Goal: Complete application form

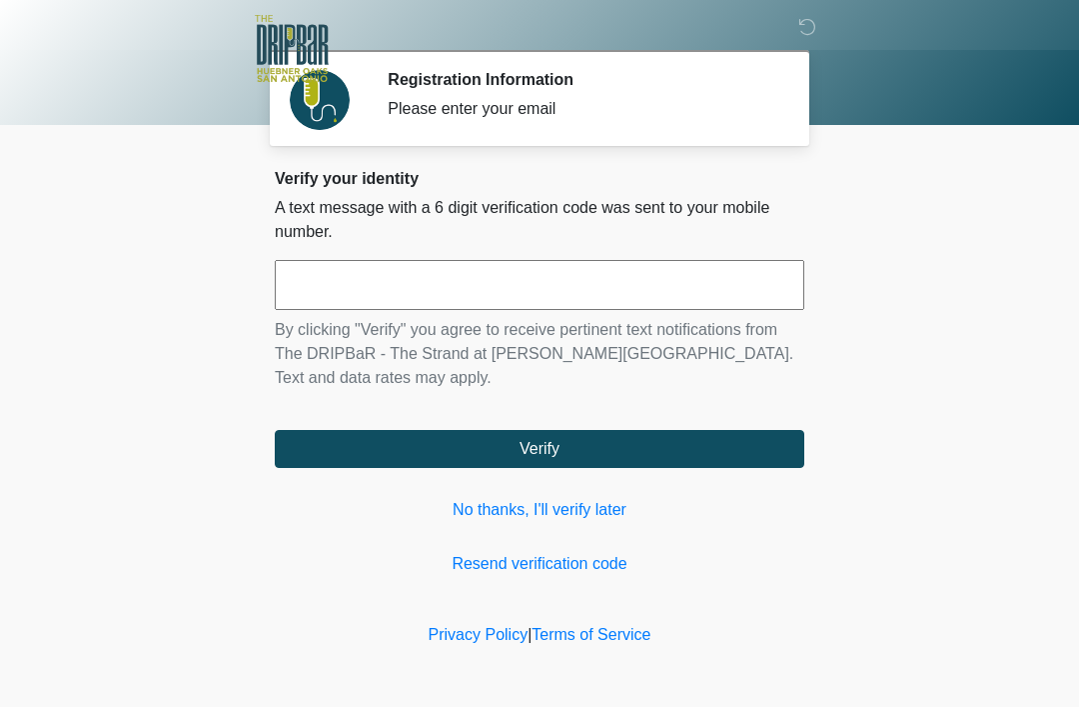
click at [553, 501] on link "No thanks, I'll verify later" at bounding box center [540, 510] width 530 height 24
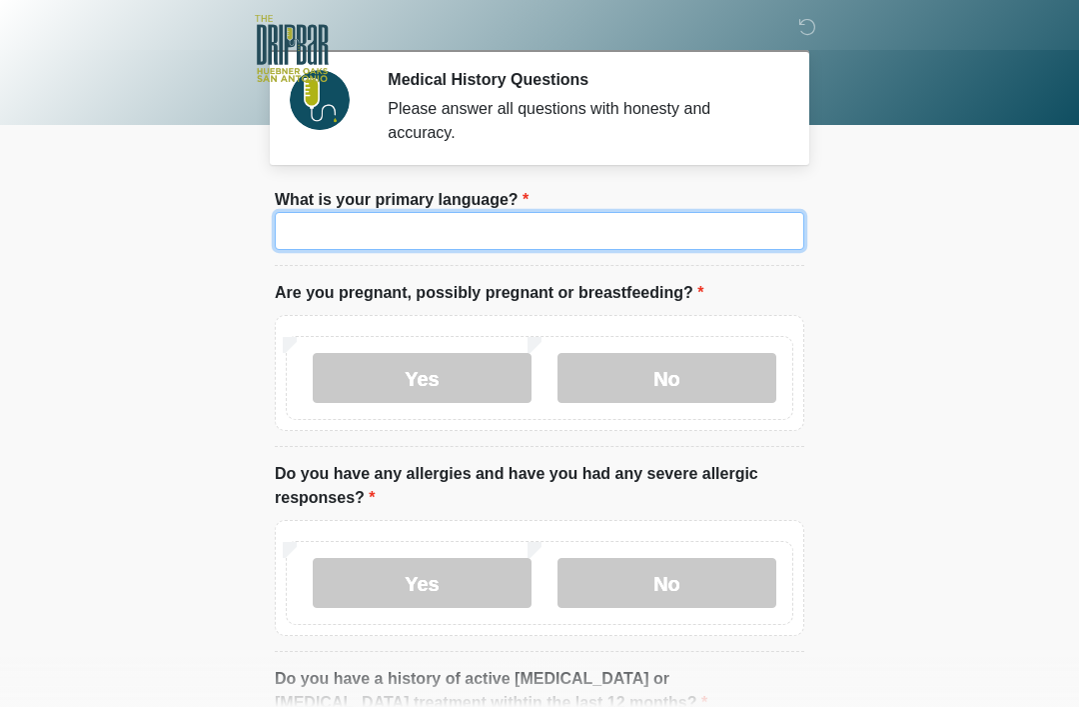
click at [468, 245] on input "What is your primary language?" at bounding box center [540, 231] width 530 height 38
type input "*******"
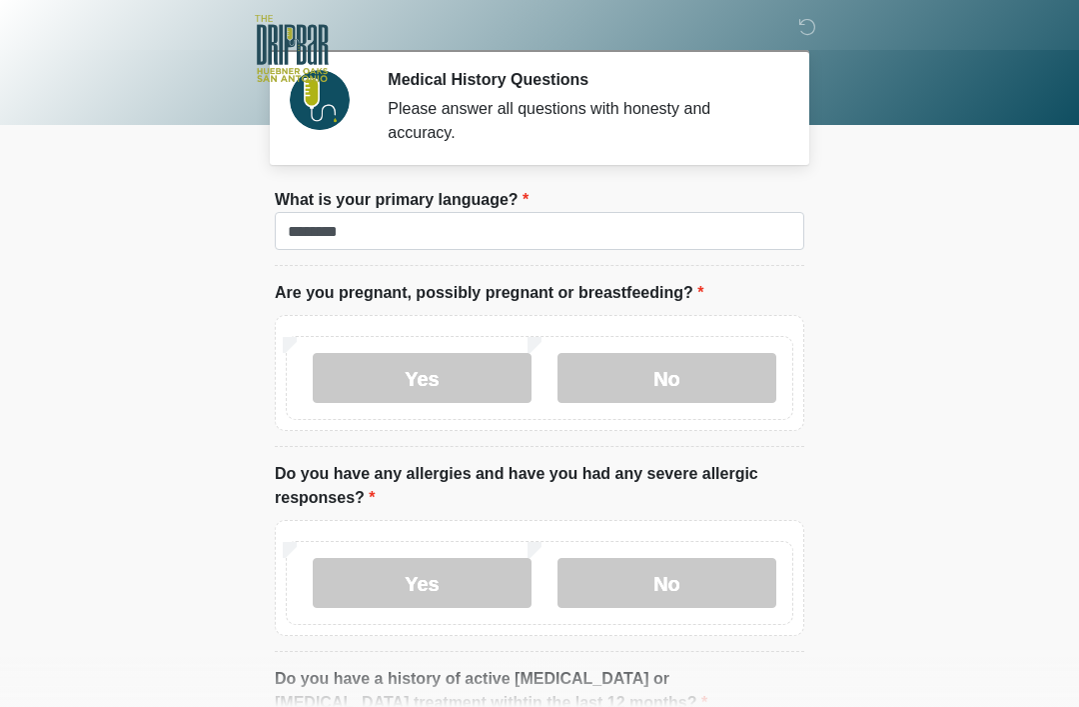
click at [655, 372] on label "No" at bounding box center [667, 378] width 219 height 50
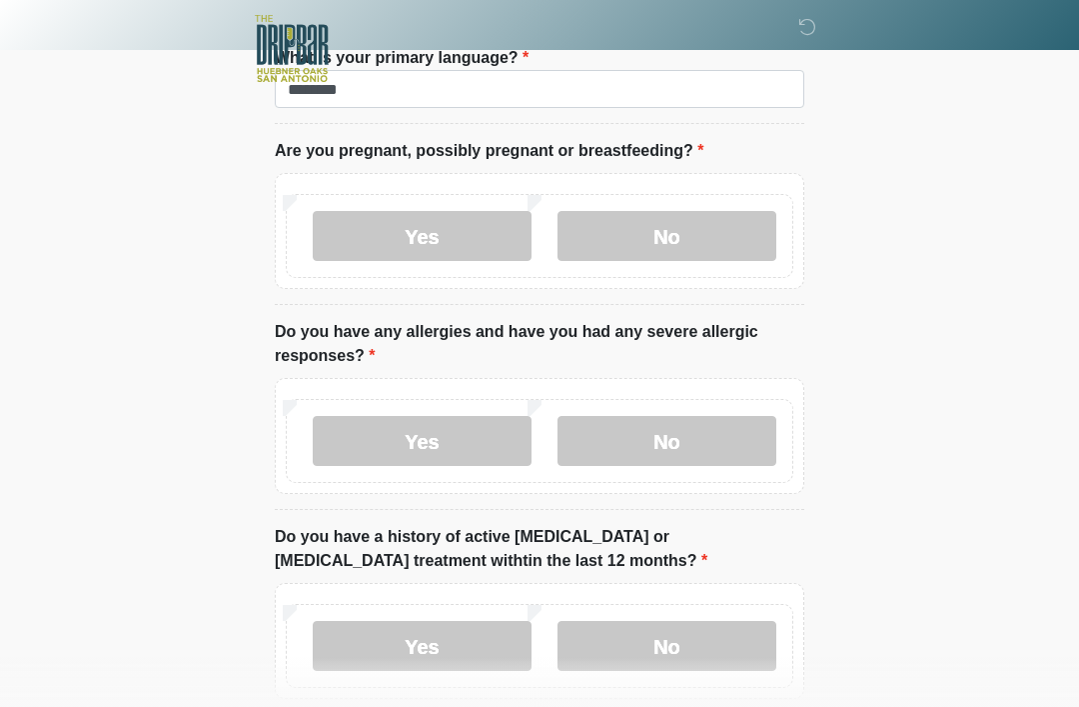
scroll to position [144, 0]
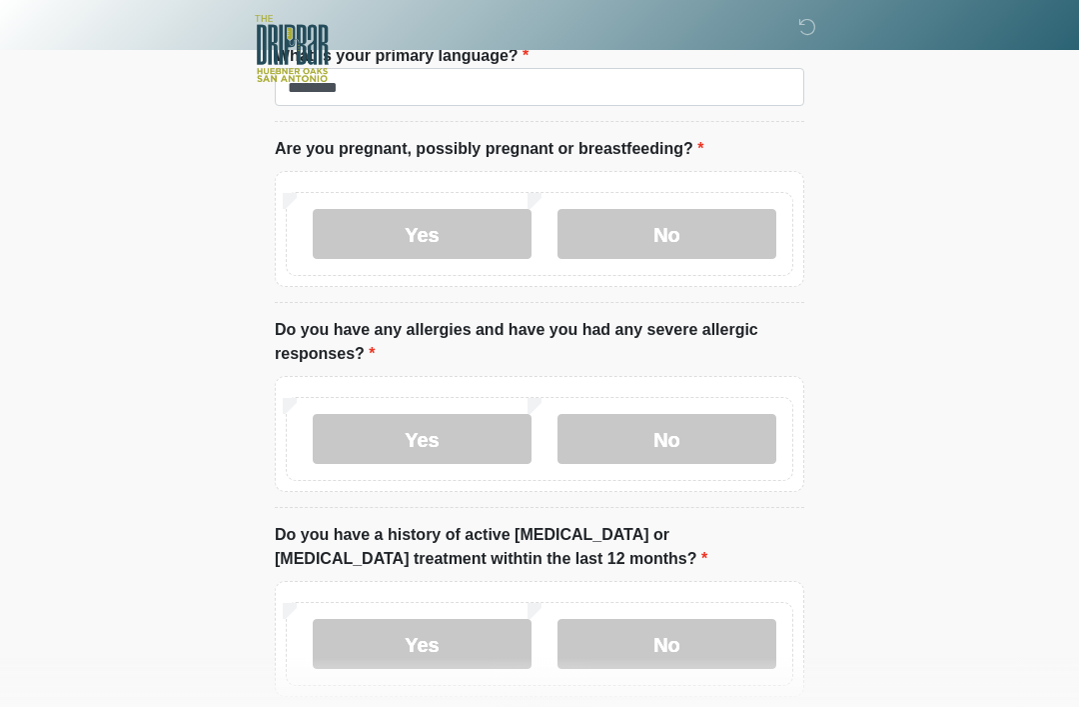
click at [667, 391] on div "Yes No" at bounding box center [540, 434] width 530 height 116
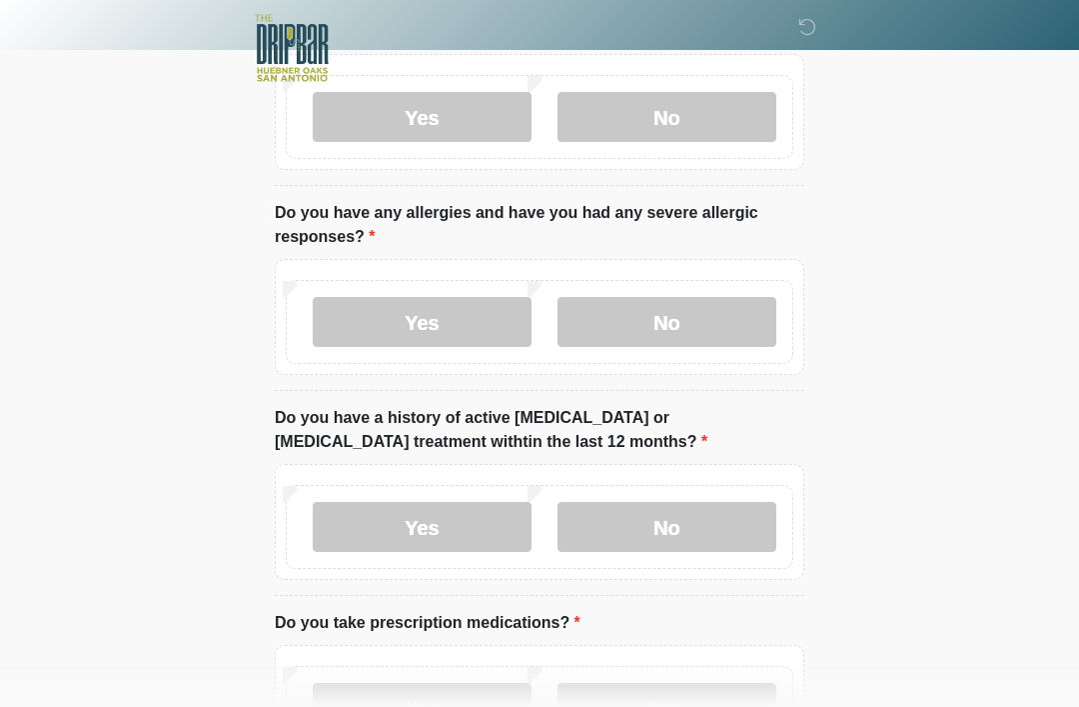
click at [701, 310] on label "No" at bounding box center [667, 323] width 219 height 50
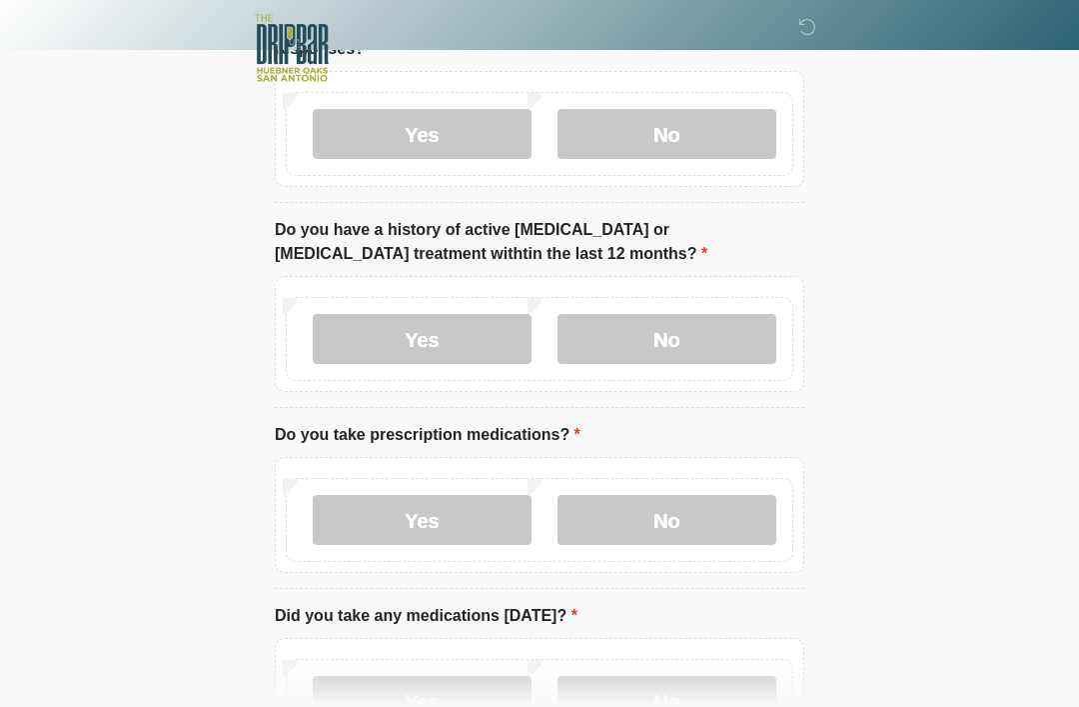
scroll to position [449, 0]
click at [708, 335] on label "No" at bounding box center [667, 339] width 219 height 50
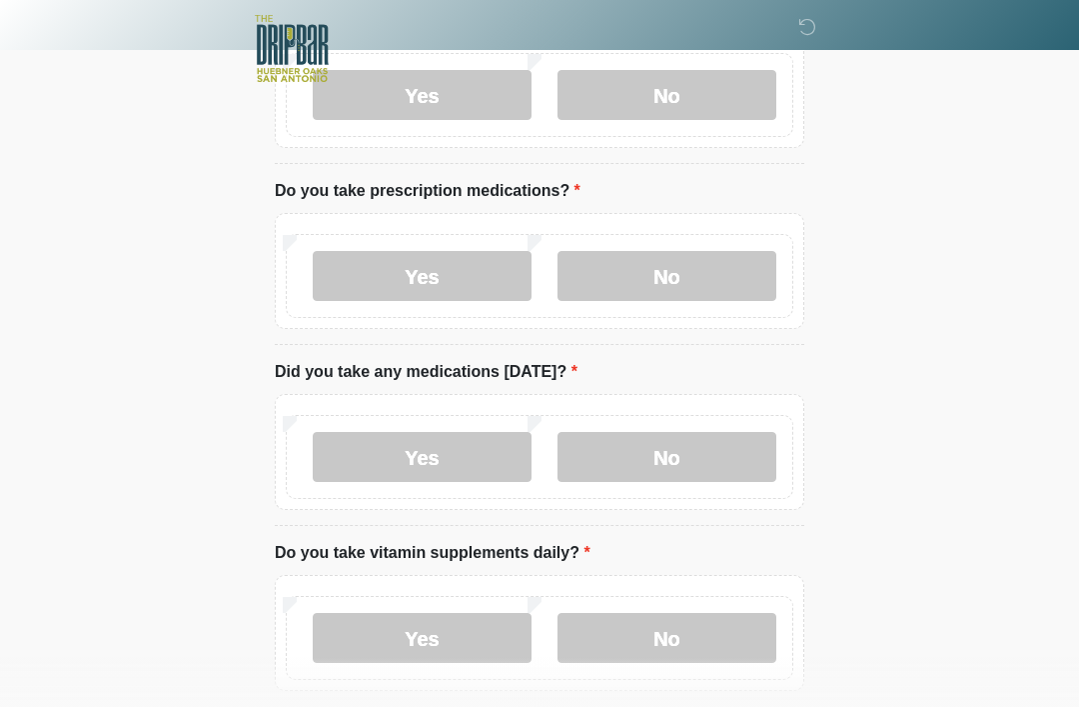
scroll to position [691, 0]
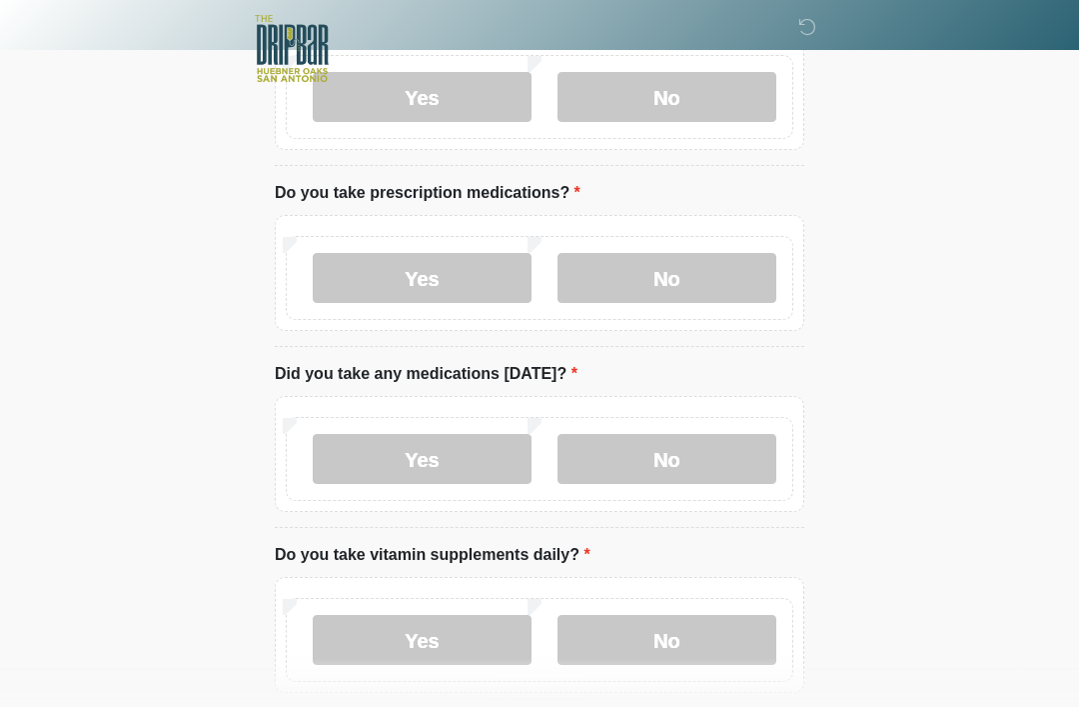
click at [722, 267] on label "No" at bounding box center [667, 278] width 219 height 50
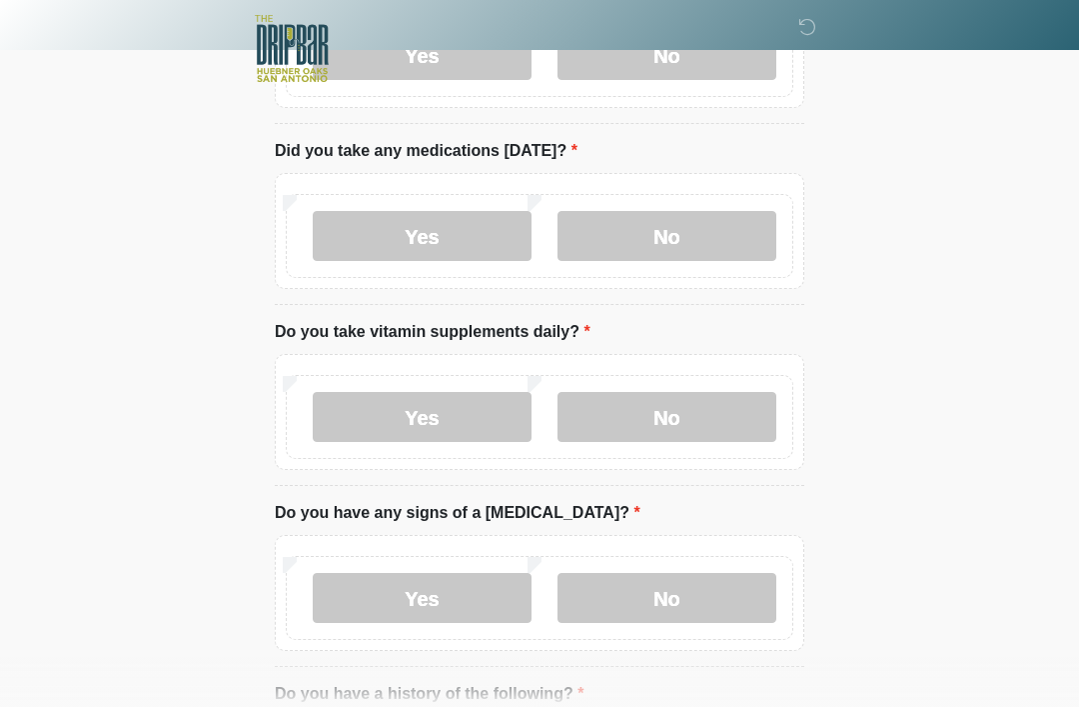
scroll to position [916, 0]
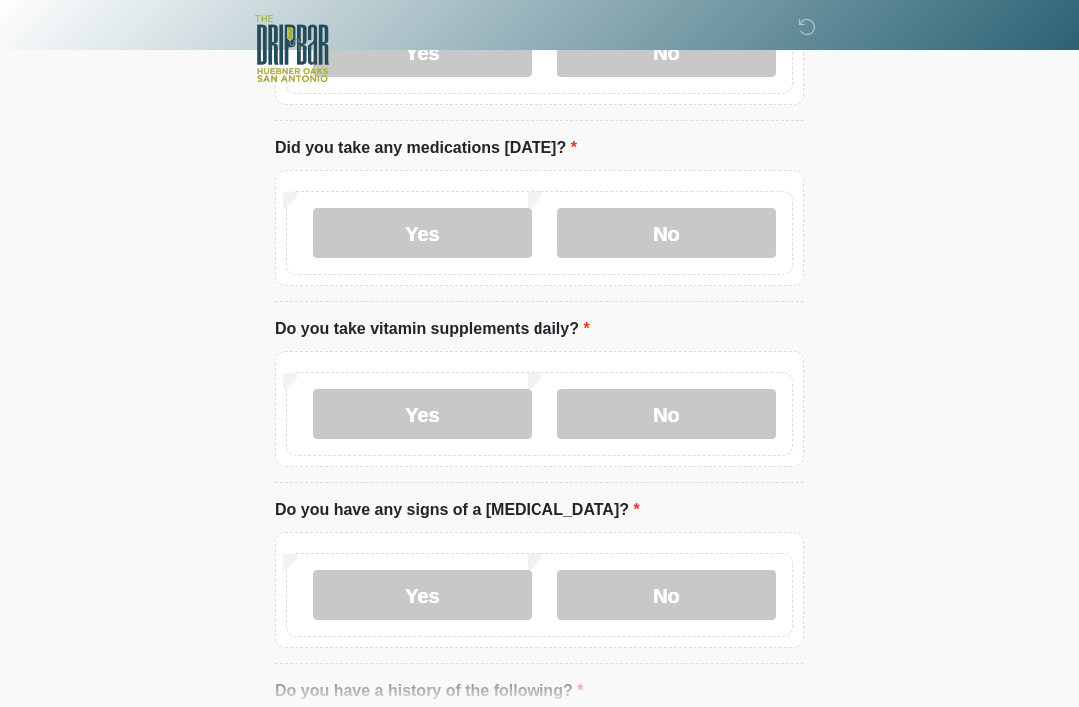
click at [710, 223] on label "No" at bounding box center [667, 233] width 219 height 50
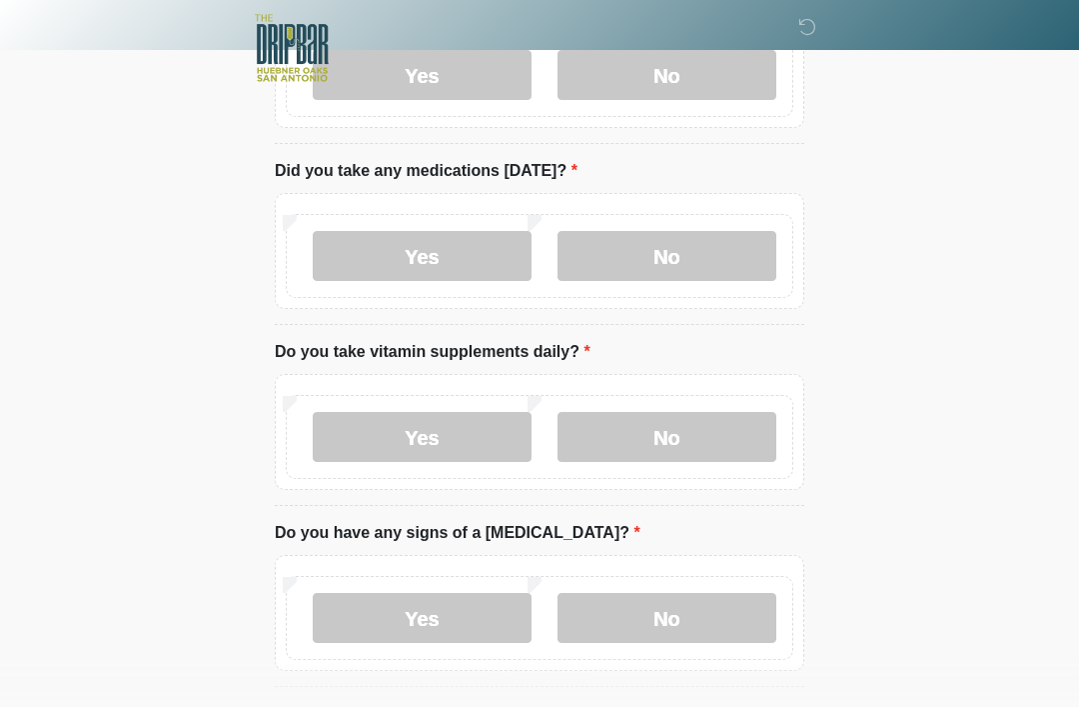
scroll to position [874, 0]
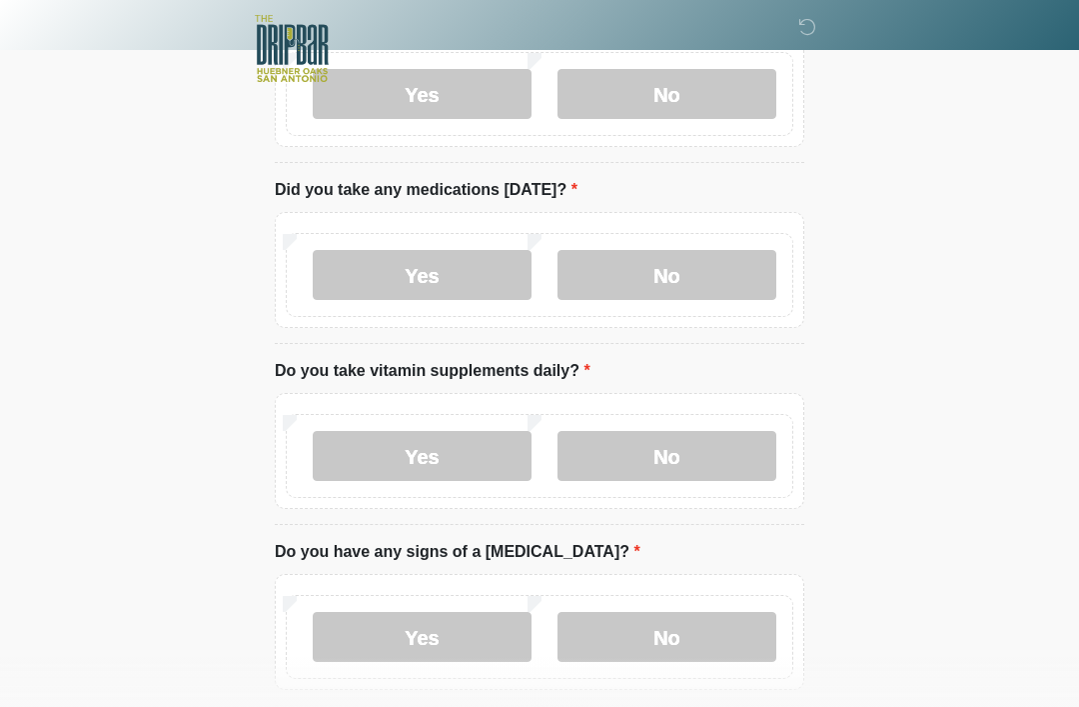
click at [447, 262] on label "Yes" at bounding box center [422, 275] width 219 height 50
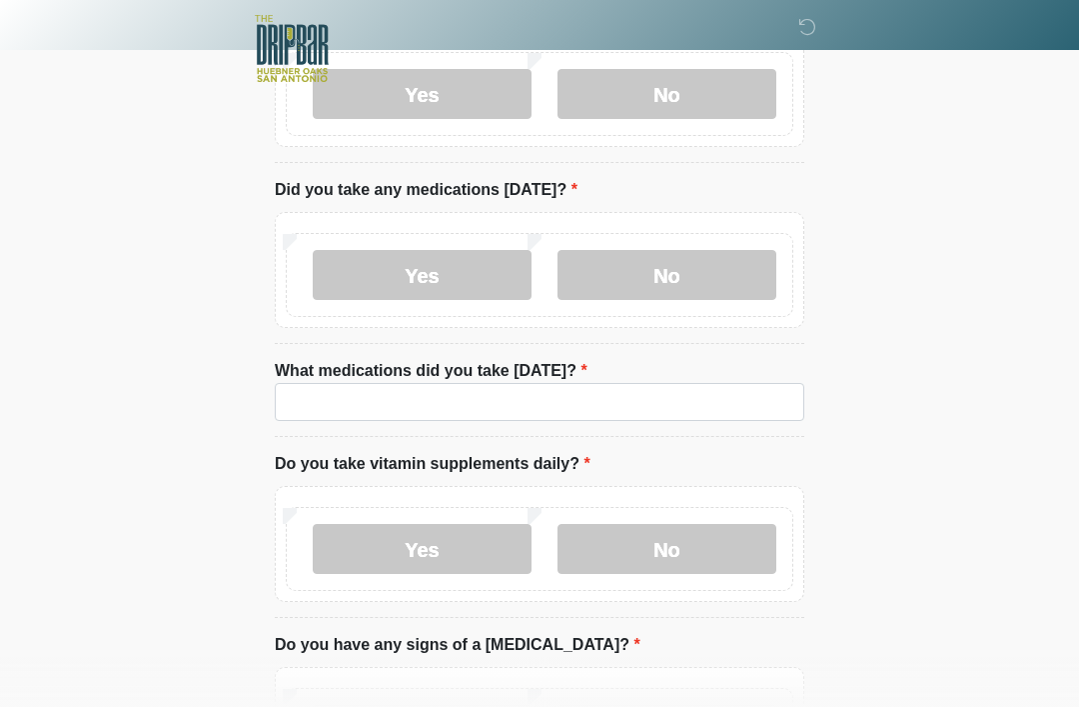
click at [672, 258] on label "No" at bounding box center [667, 275] width 219 height 50
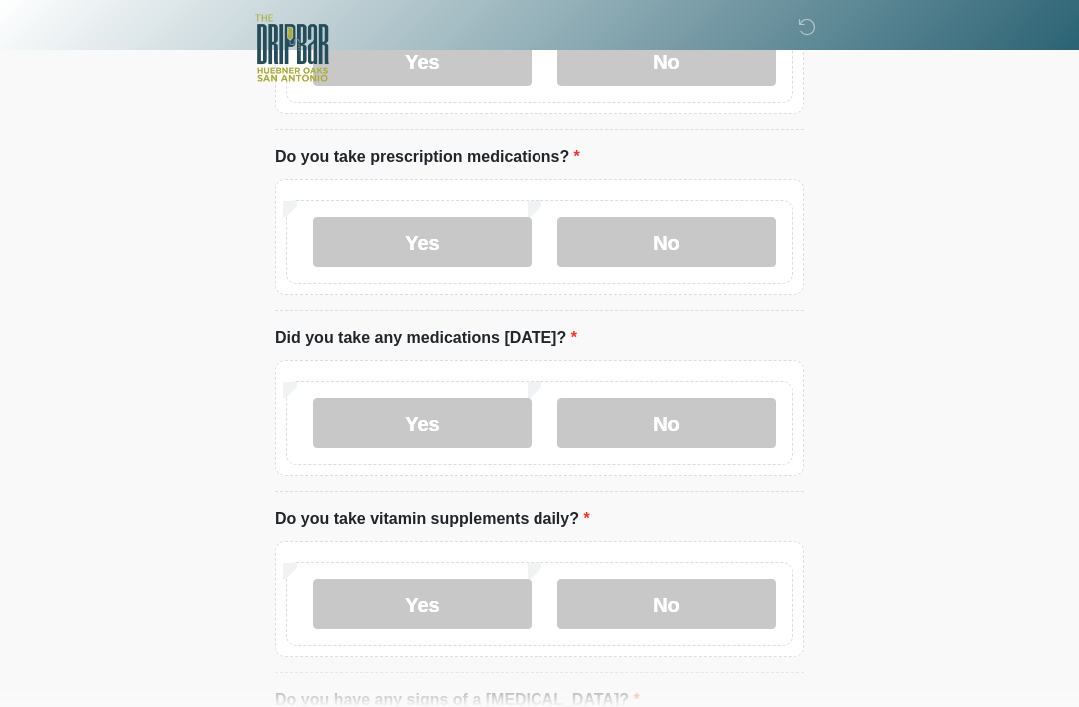
click at [451, 222] on label "Yes" at bounding box center [422, 243] width 219 height 50
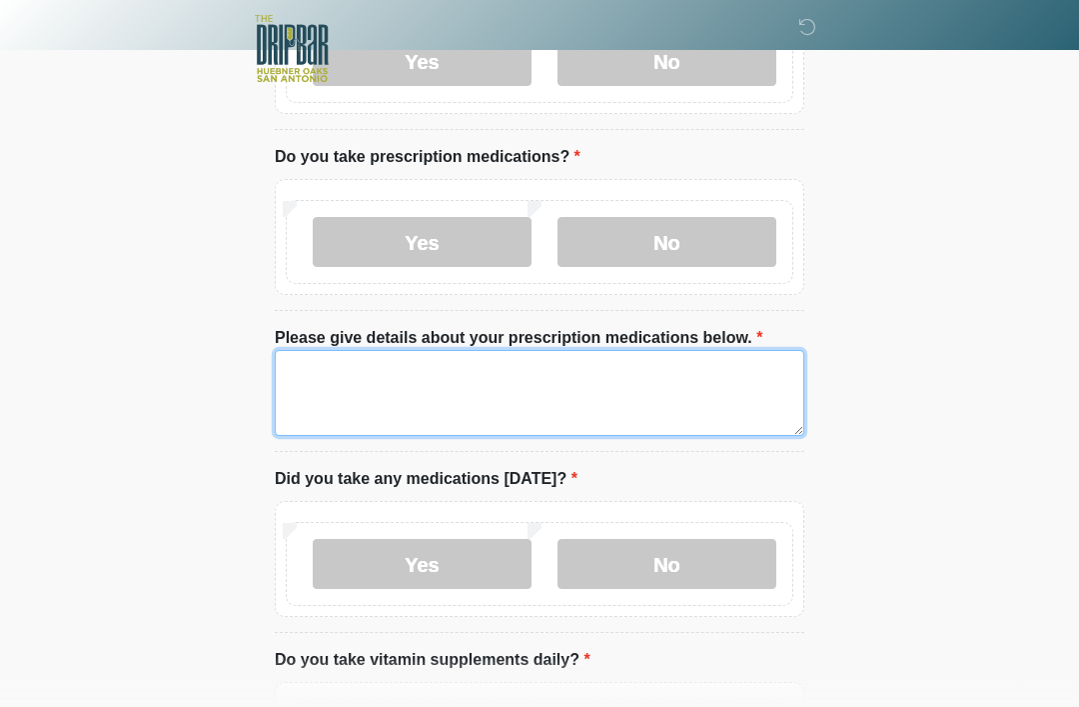
click at [451, 384] on textarea "Please give details about your prescription medications below." at bounding box center [540, 393] width 530 height 86
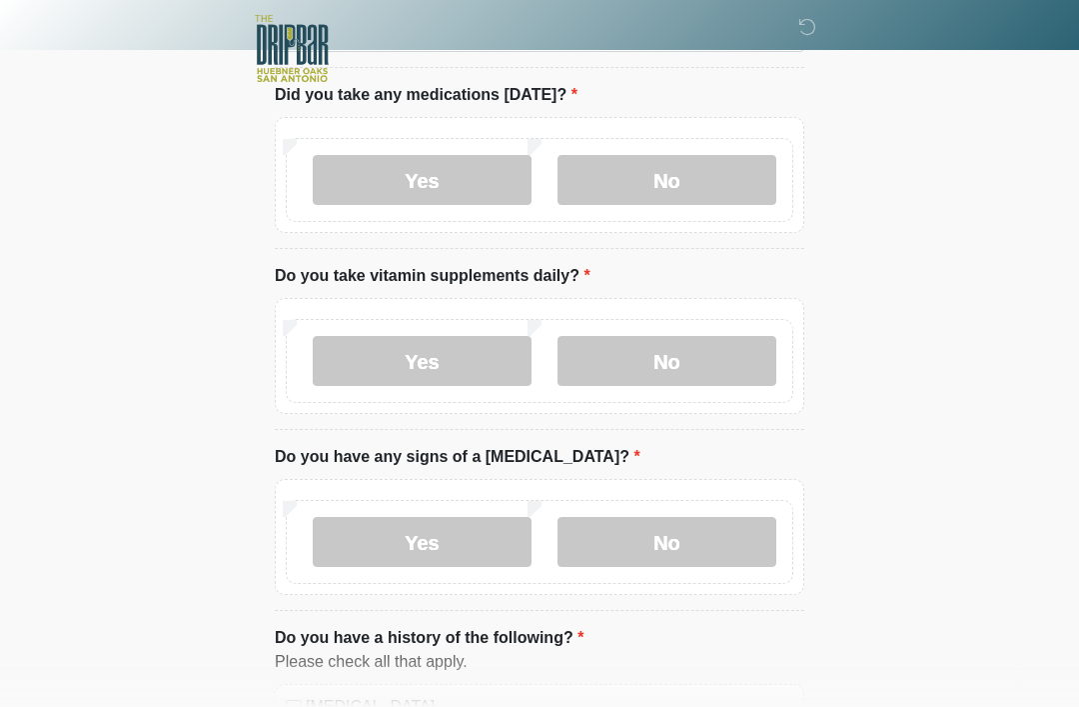
scroll to position [1111, 0]
type textarea "**********"
click at [461, 367] on label "Yes" at bounding box center [422, 360] width 219 height 50
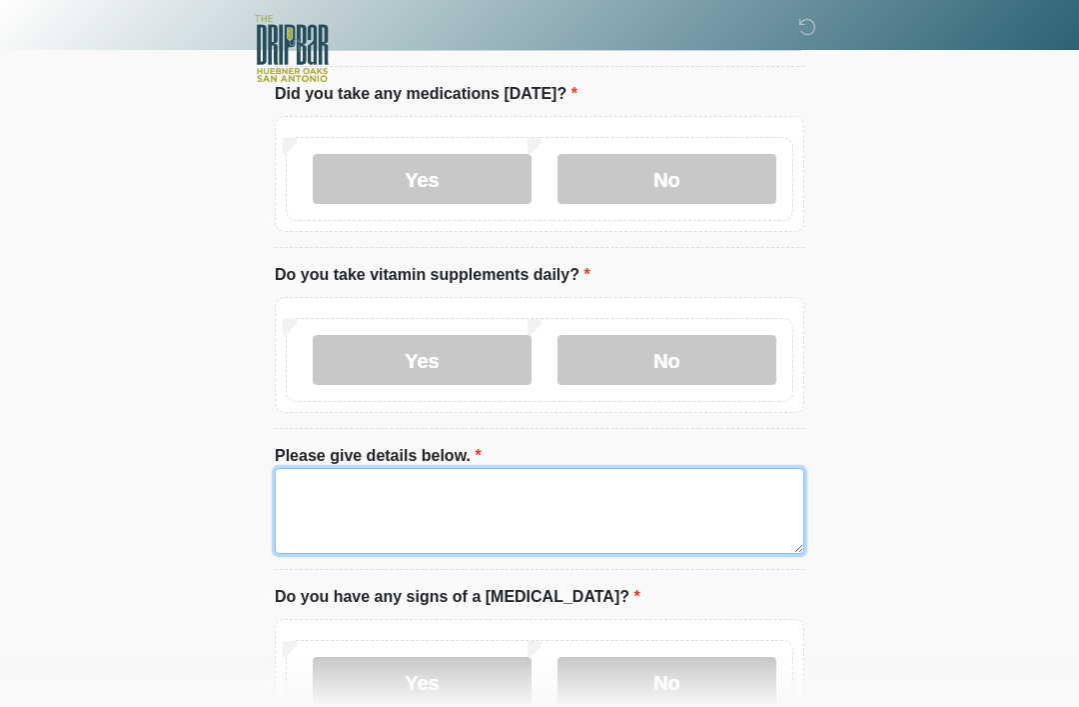
click at [450, 506] on textarea "Please give details below." at bounding box center [540, 511] width 530 height 86
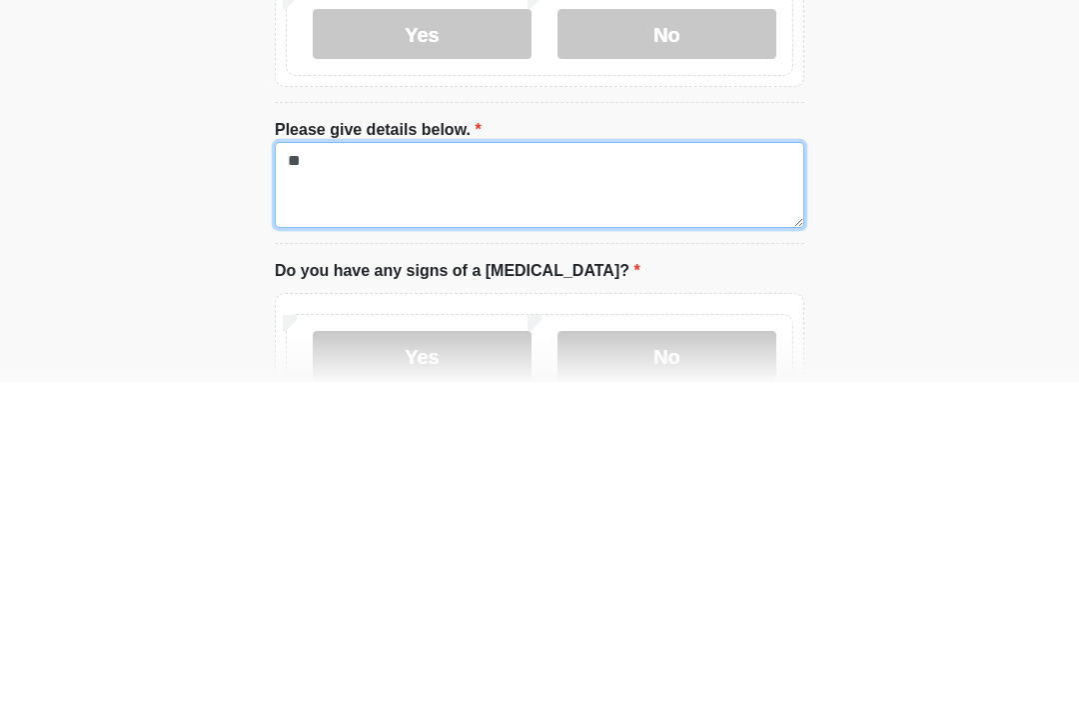
type textarea "*"
type textarea "********"
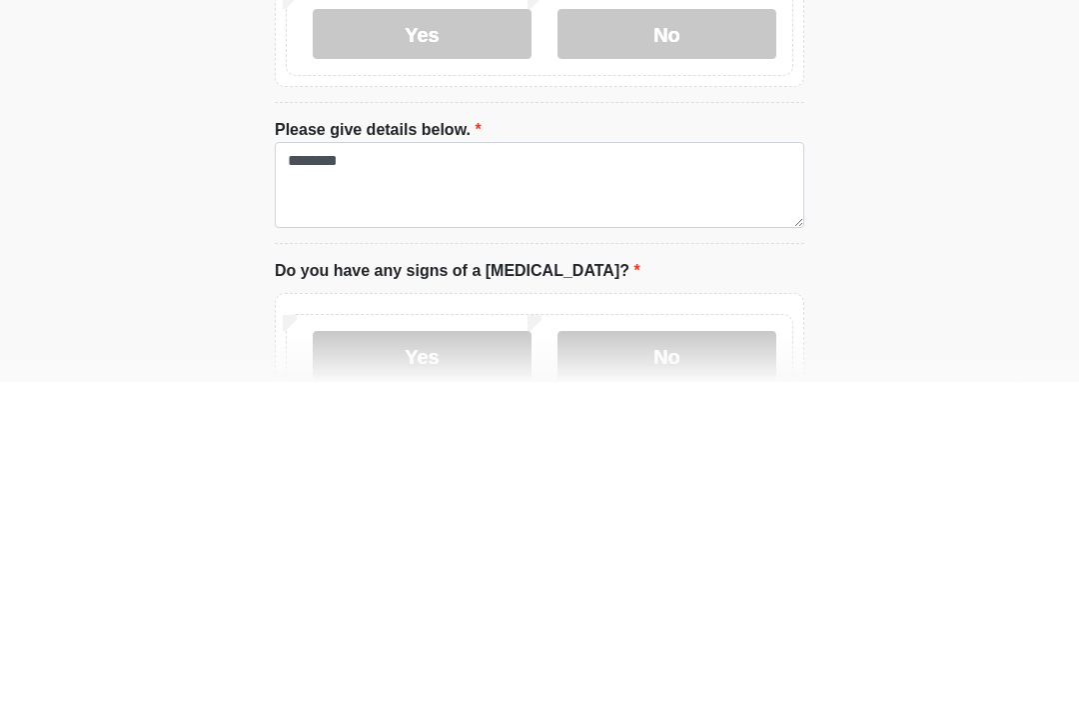
click at [341, 657] on label "Yes" at bounding box center [422, 682] width 219 height 50
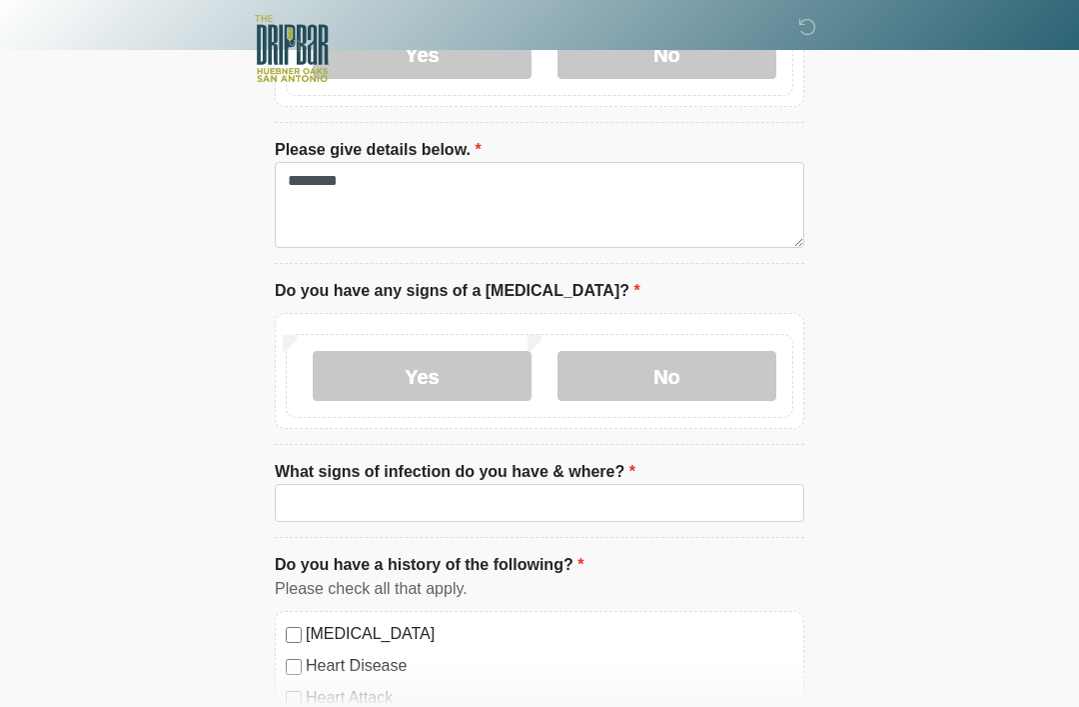
scroll to position [1397, 0]
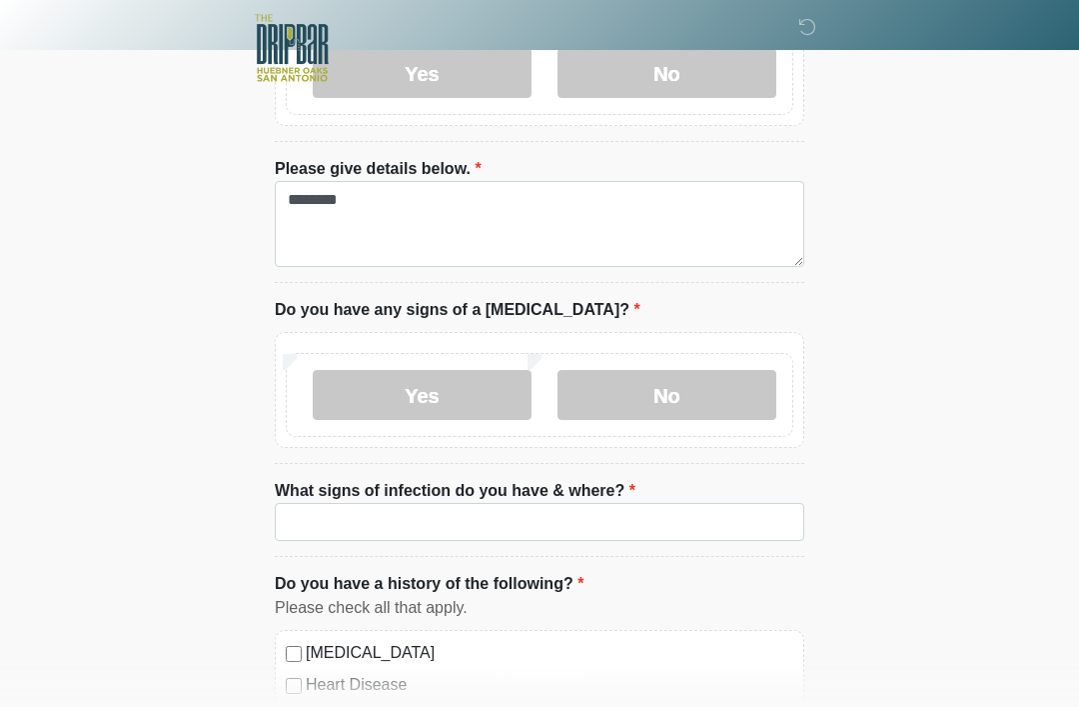
click at [648, 371] on label "No" at bounding box center [667, 396] width 219 height 50
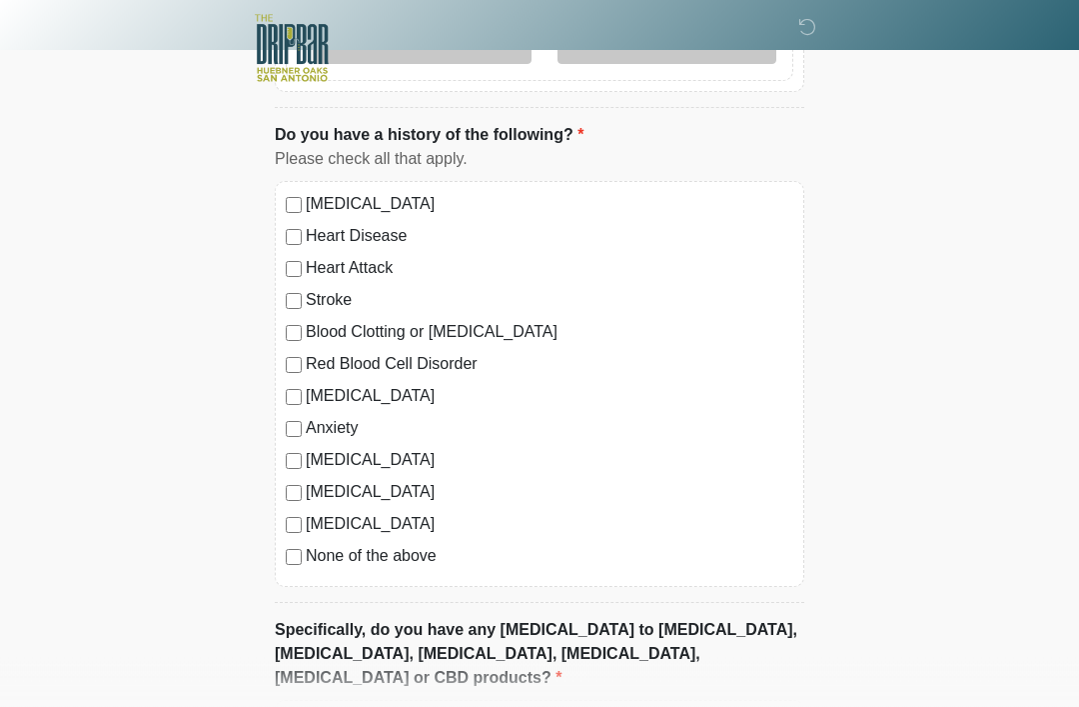
scroll to position [1761, 0]
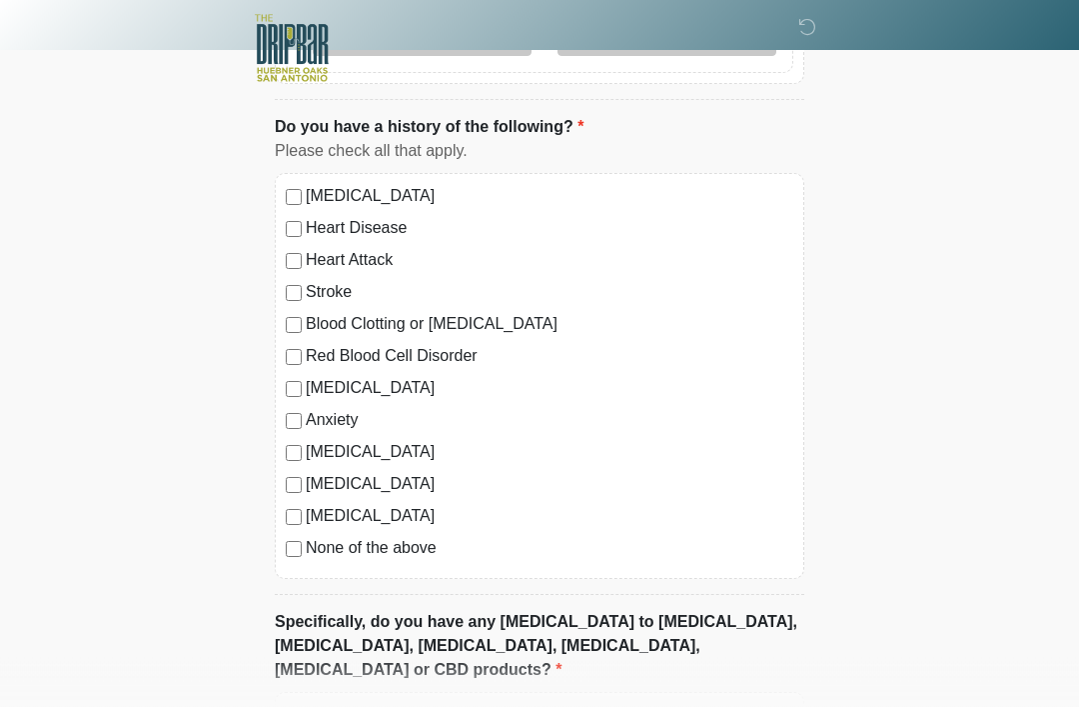
click at [282, 378] on div "High Blood Pressure Heart Disease Heart Attack Stroke Blood Clotting or Bleedin…" at bounding box center [540, 377] width 530 height 406
click at [313, 381] on label "Depression" at bounding box center [550, 389] width 488 height 24
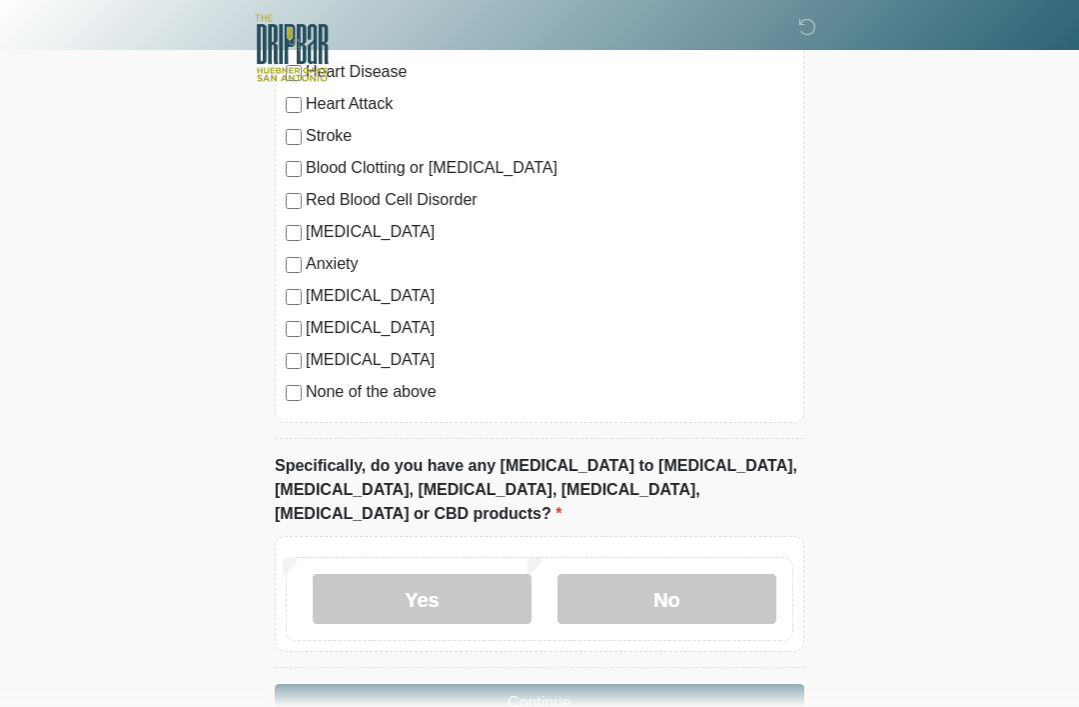
scroll to position [1947, 0]
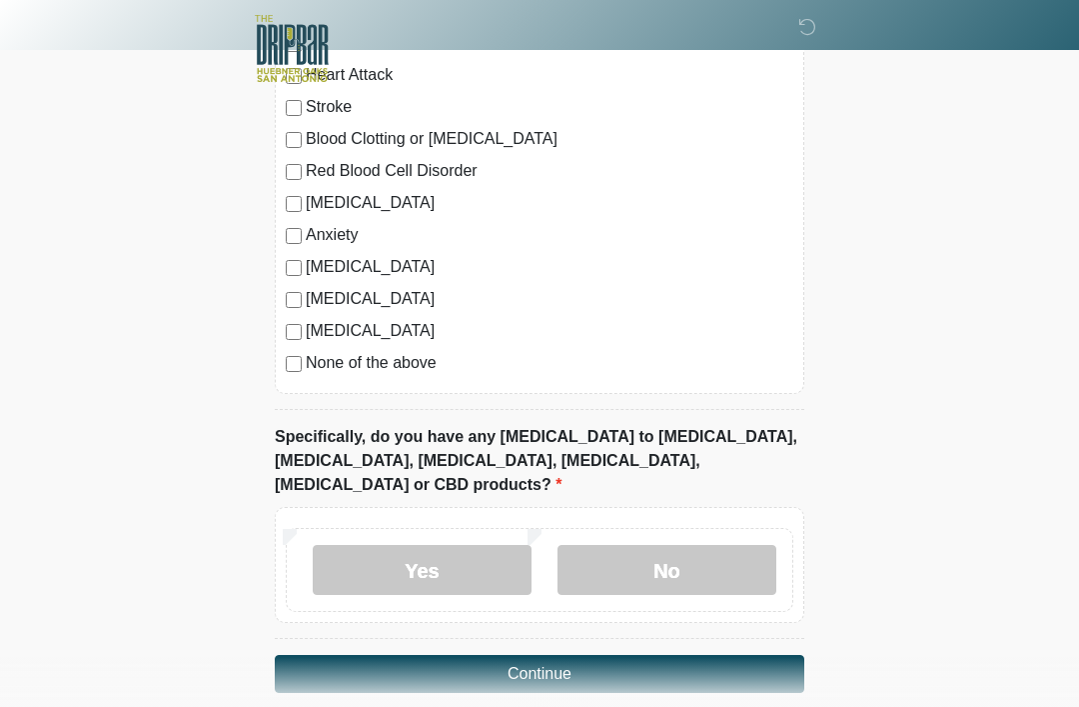
click at [683, 545] on label "No" at bounding box center [667, 570] width 219 height 50
click at [616, 655] on button "Continue" at bounding box center [540, 674] width 530 height 38
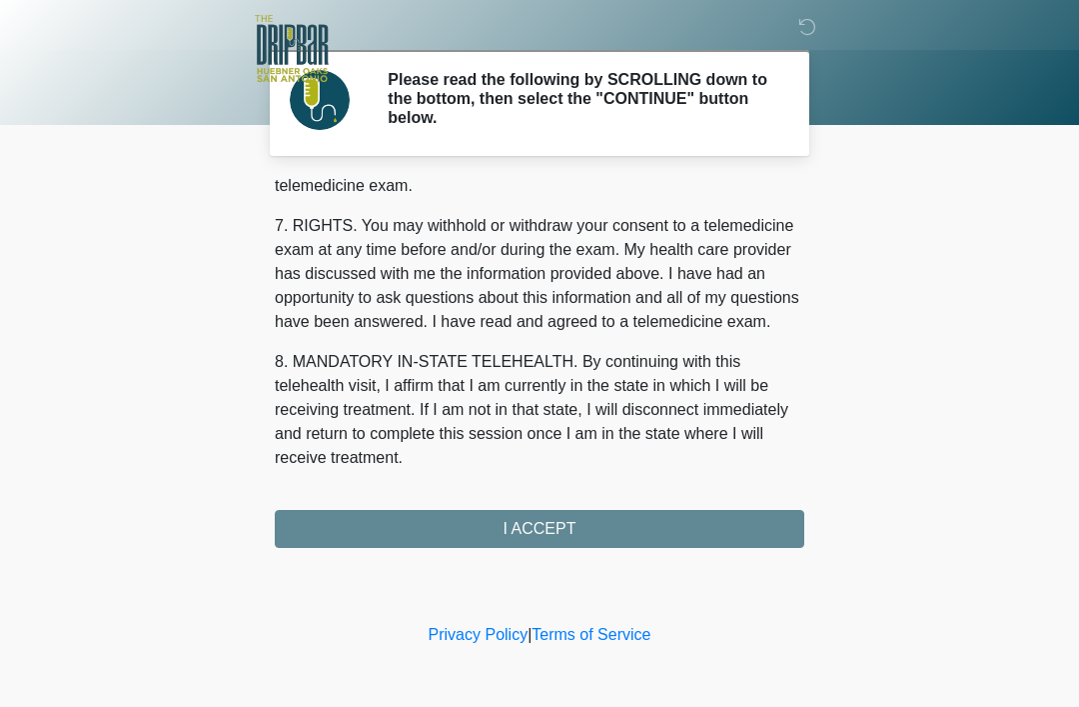
scroll to position [876, 0]
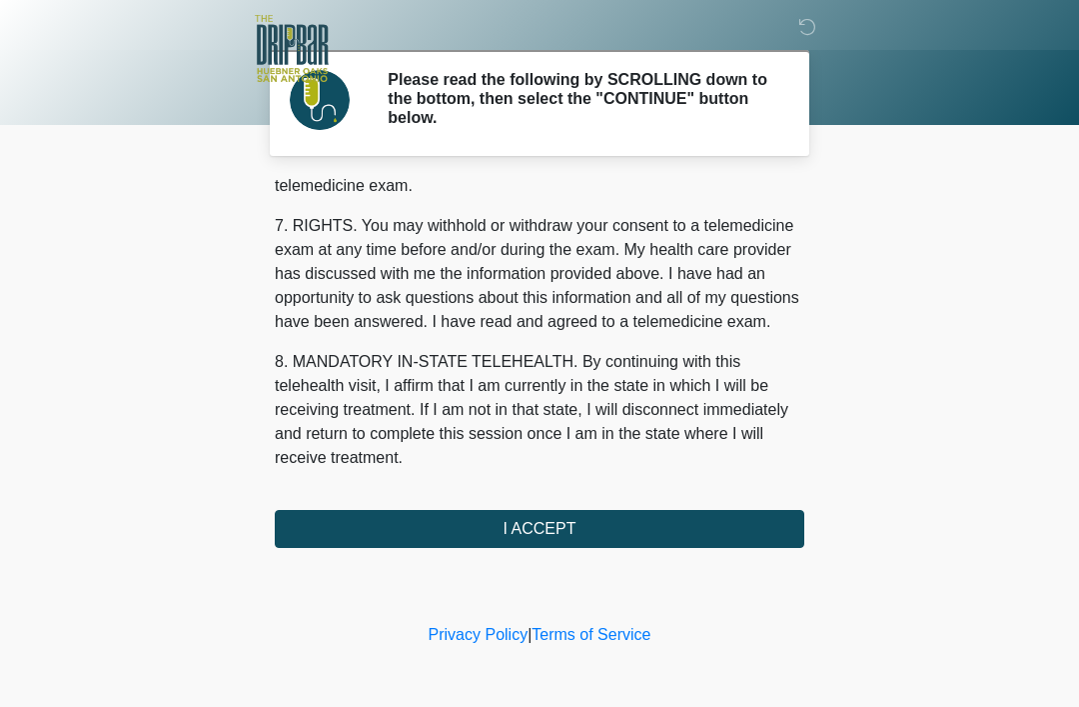
click at [602, 531] on button "I ACCEPT" at bounding box center [540, 529] width 530 height 38
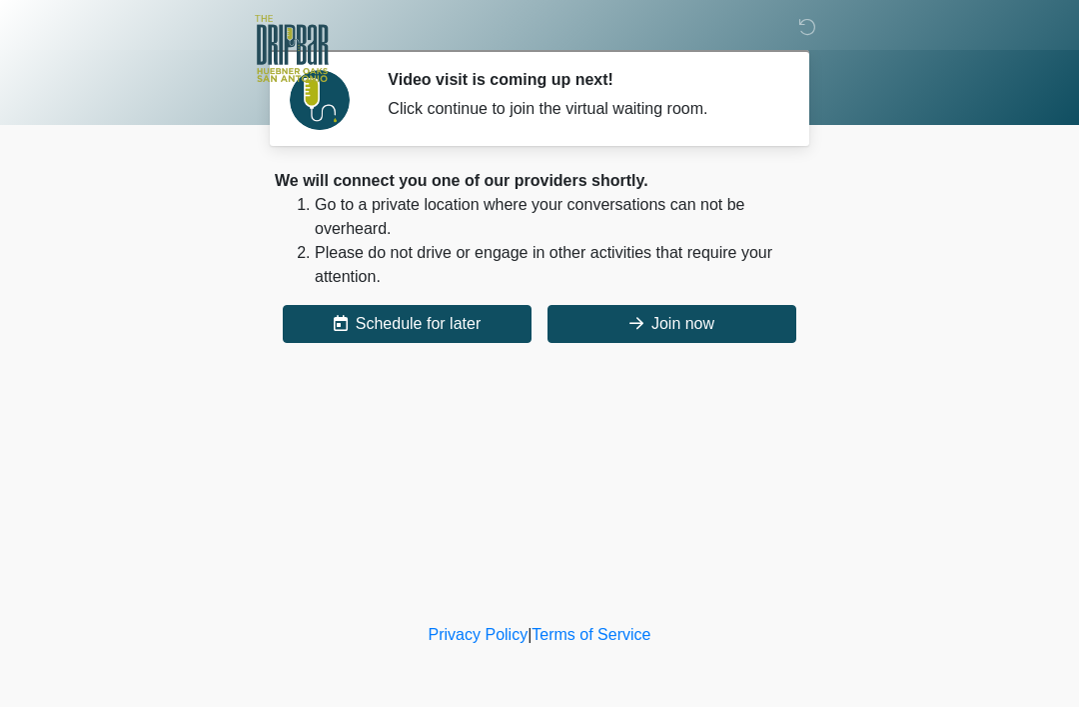
click at [710, 341] on button "Join now" at bounding box center [672, 324] width 249 height 38
